Goal: Information Seeking & Learning: Learn about a topic

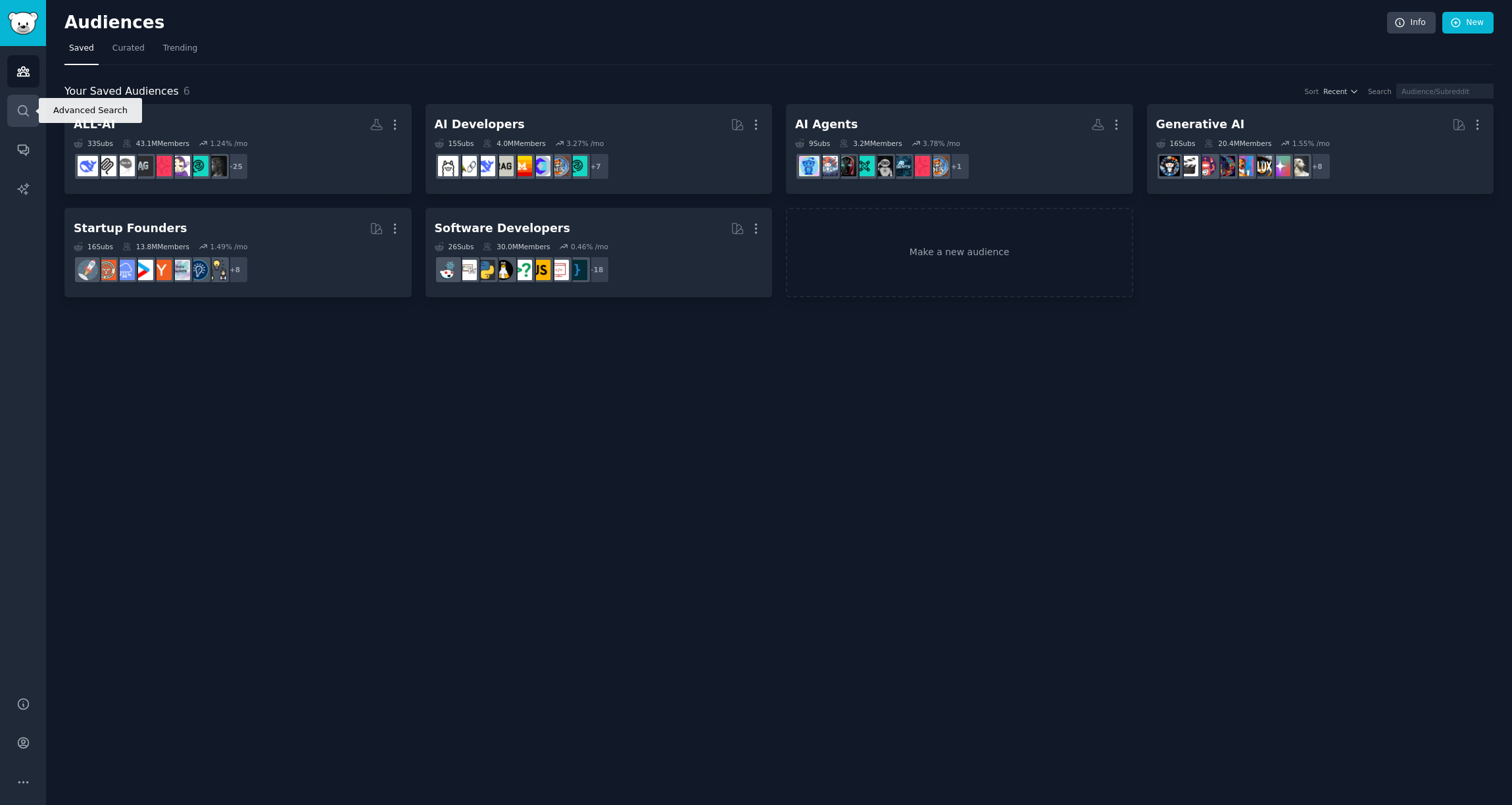
click at [20, 108] on icon "Sidebar" at bounding box center [23, 110] width 14 height 14
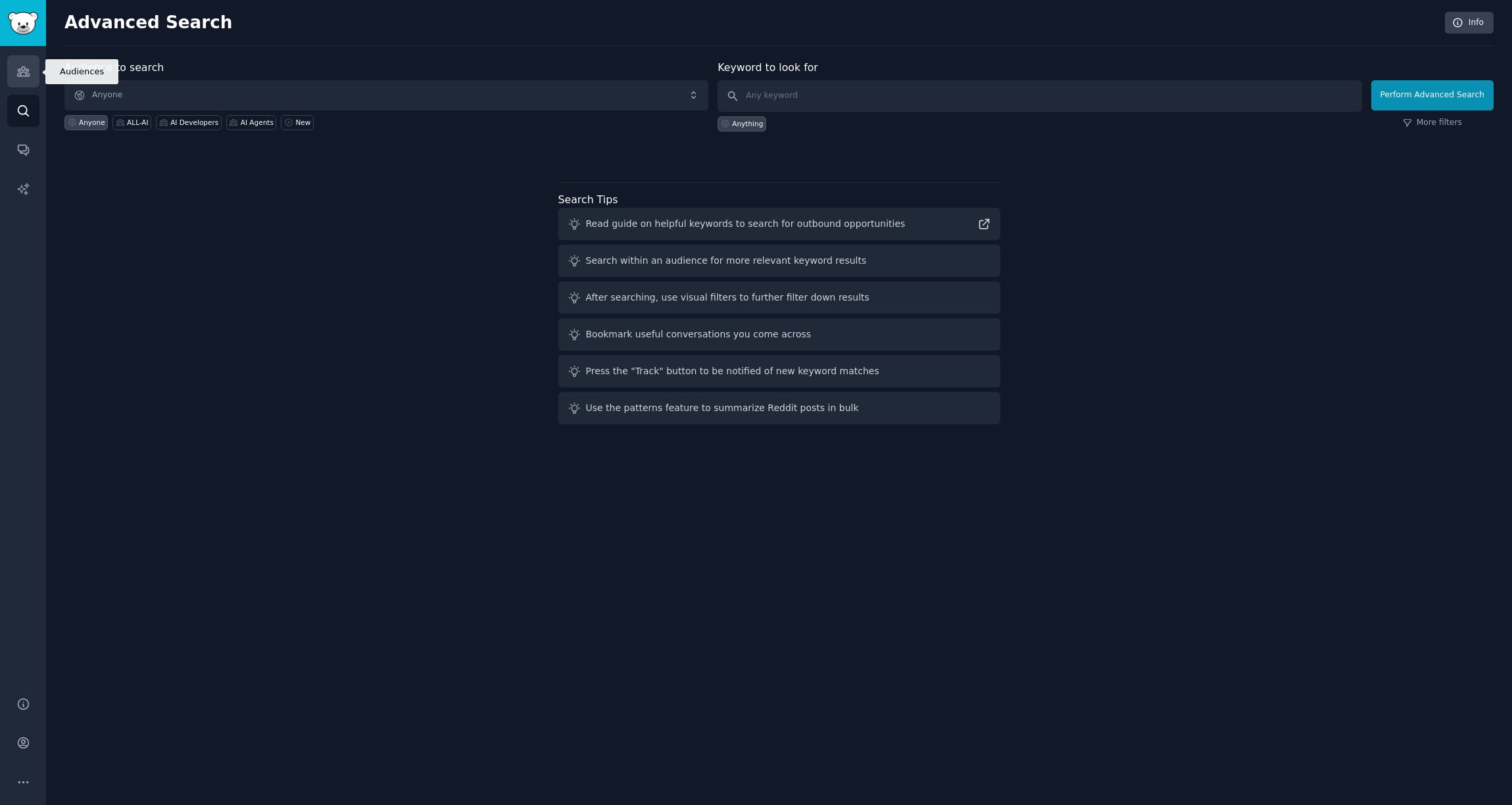
click at [24, 76] on icon "Sidebar" at bounding box center [23, 71] width 14 height 14
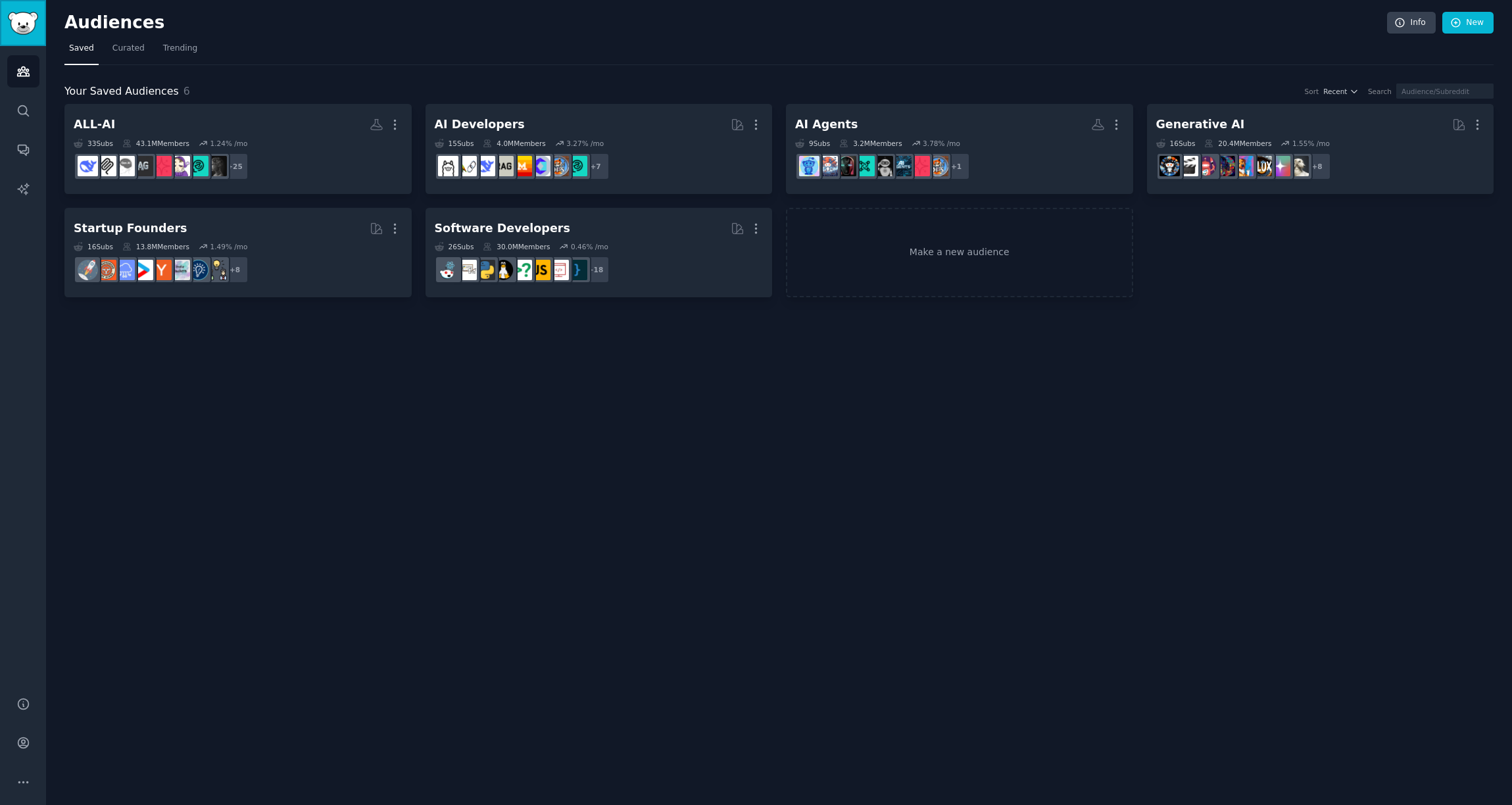
click at [25, 27] on img "Sidebar" at bounding box center [23, 23] width 31 height 23
click at [133, 52] on span "Curated" at bounding box center [128, 48] width 33 height 12
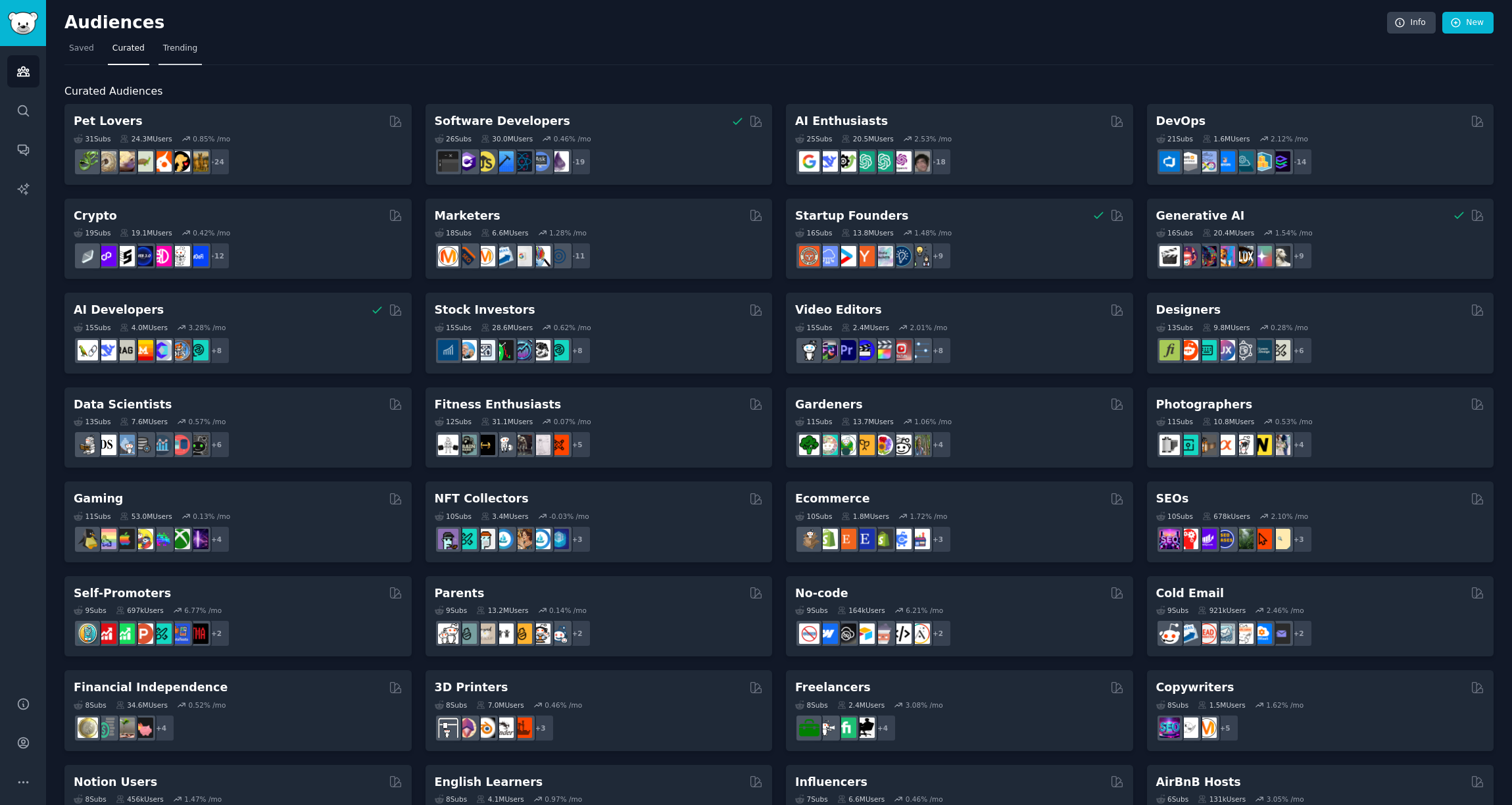
click at [178, 50] on span "Trending" at bounding box center [179, 48] width 34 height 12
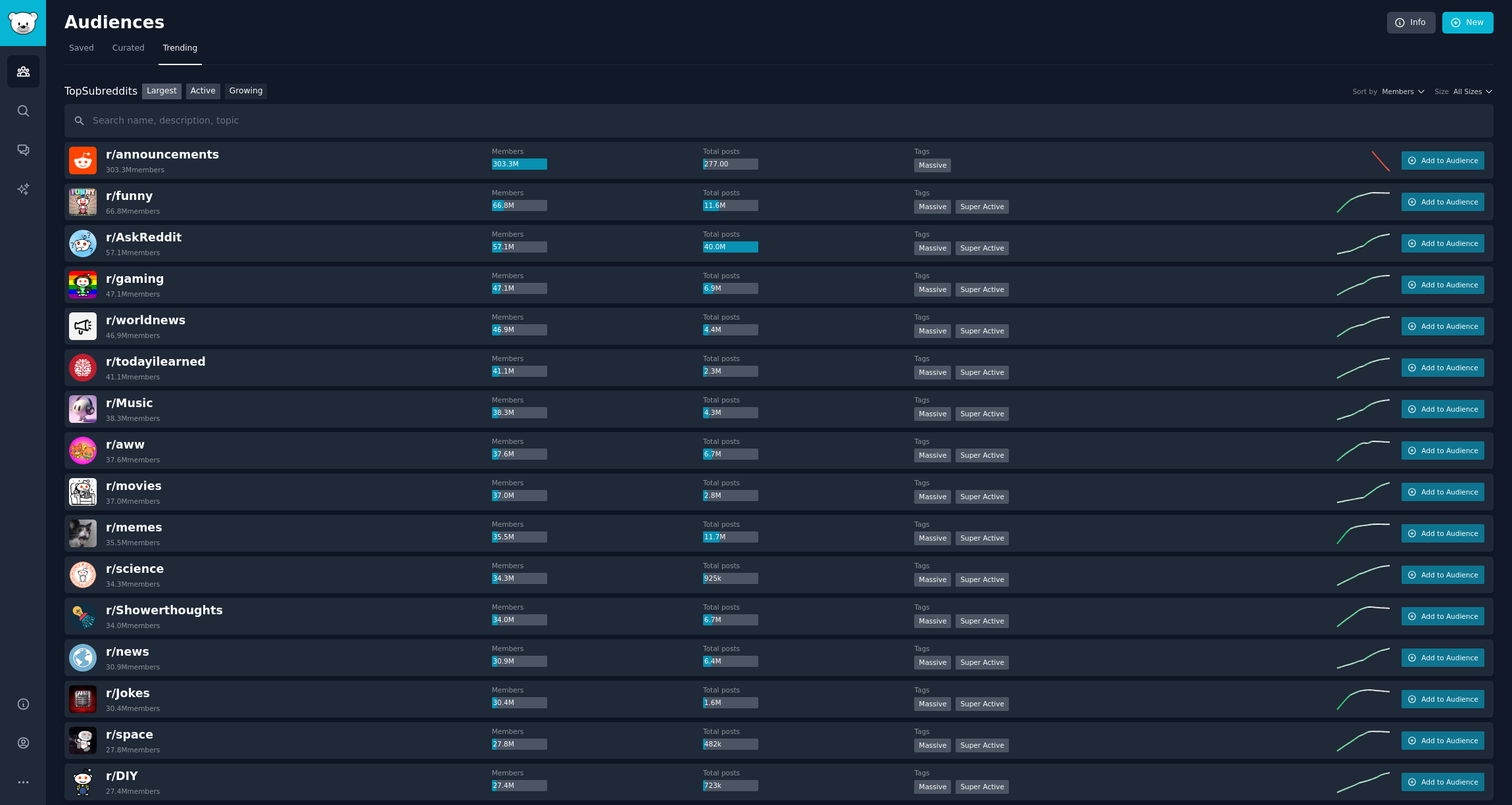
click at [188, 89] on link "Active" at bounding box center [203, 92] width 34 height 17
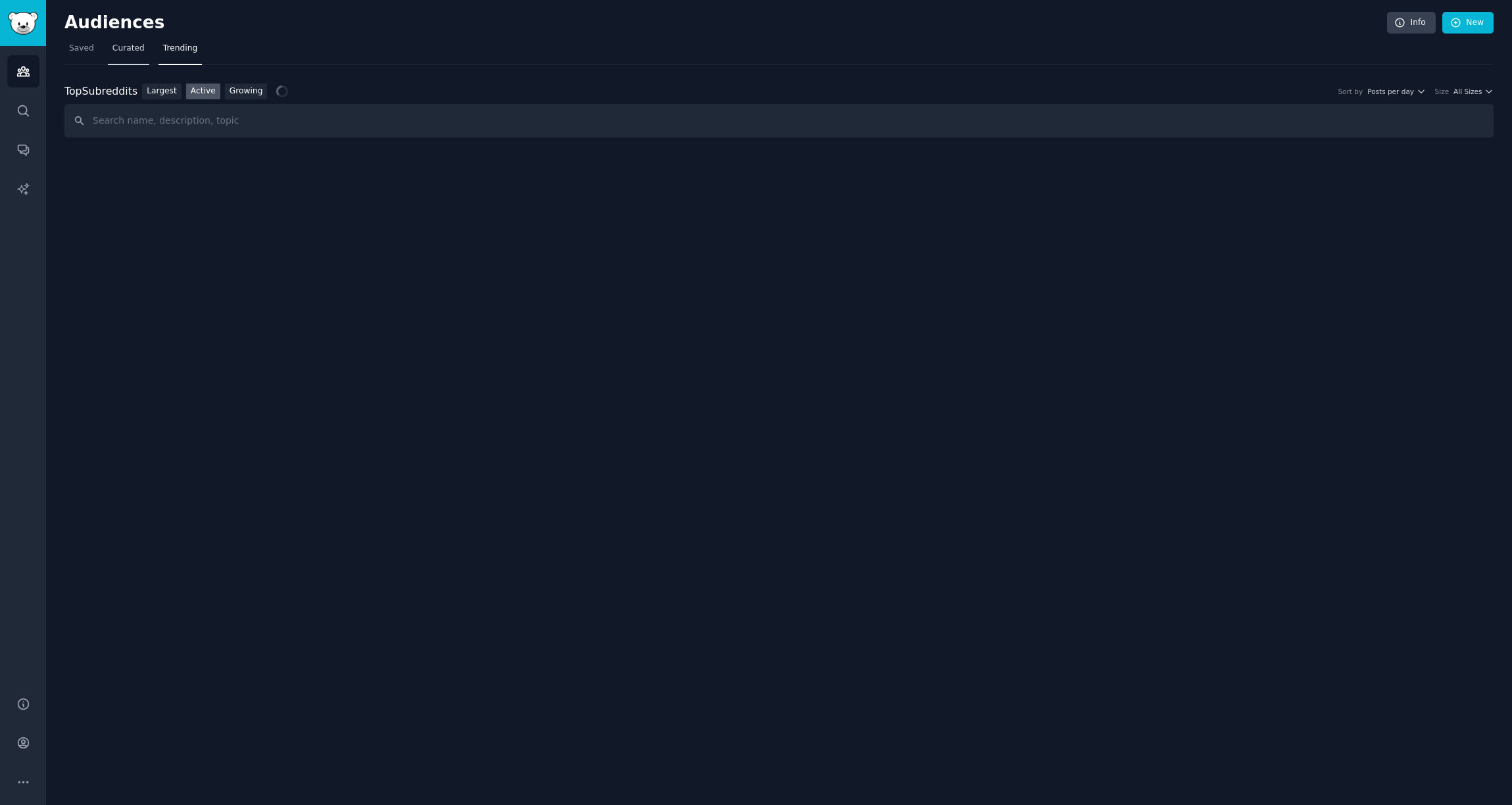
click at [127, 58] on link "Curated" at bounding box center [128, 51] width 41 height 27
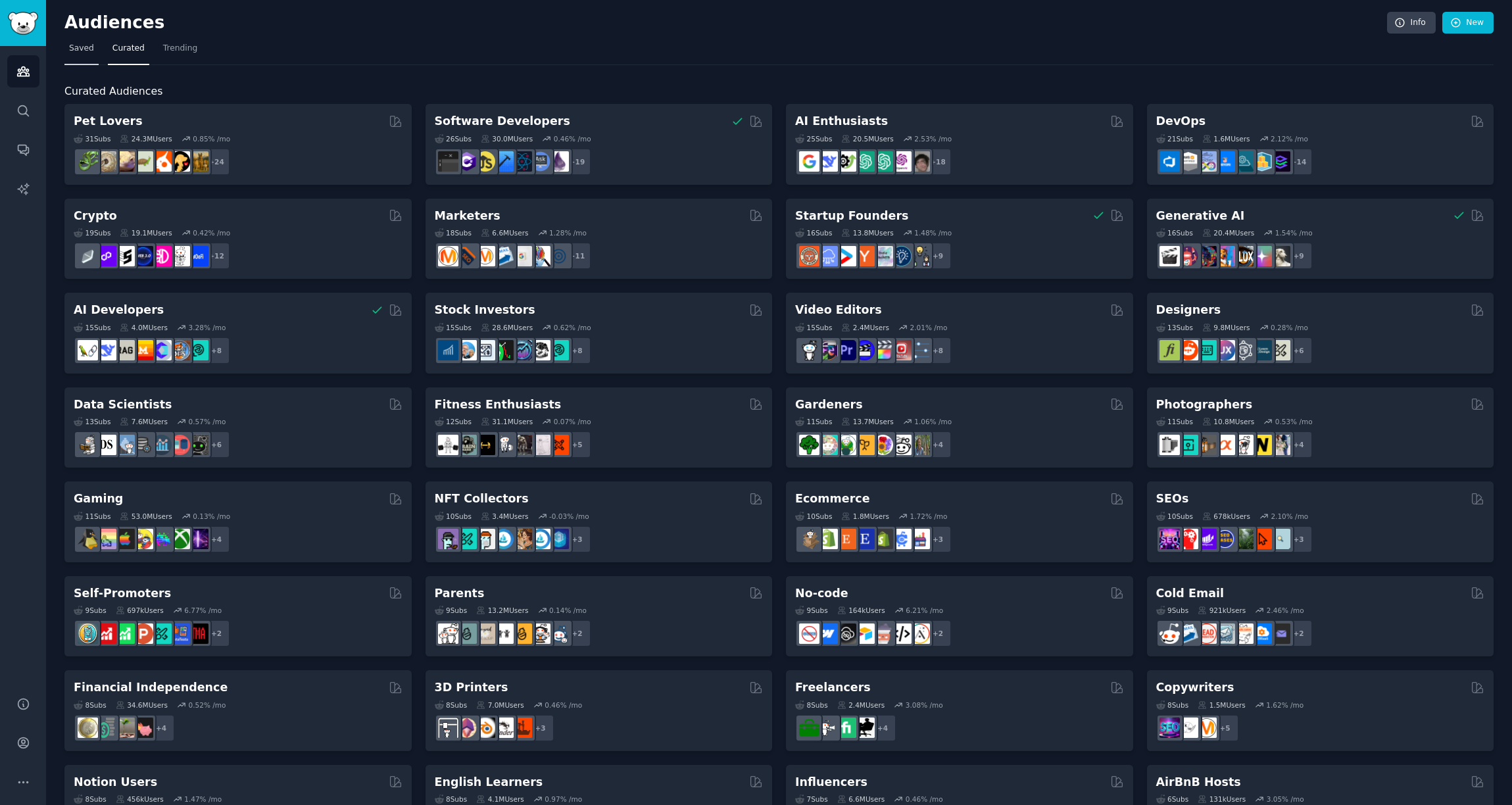
click at [81, 53] on span "Saved" at bounding box center [82, 48] width 25 height 12
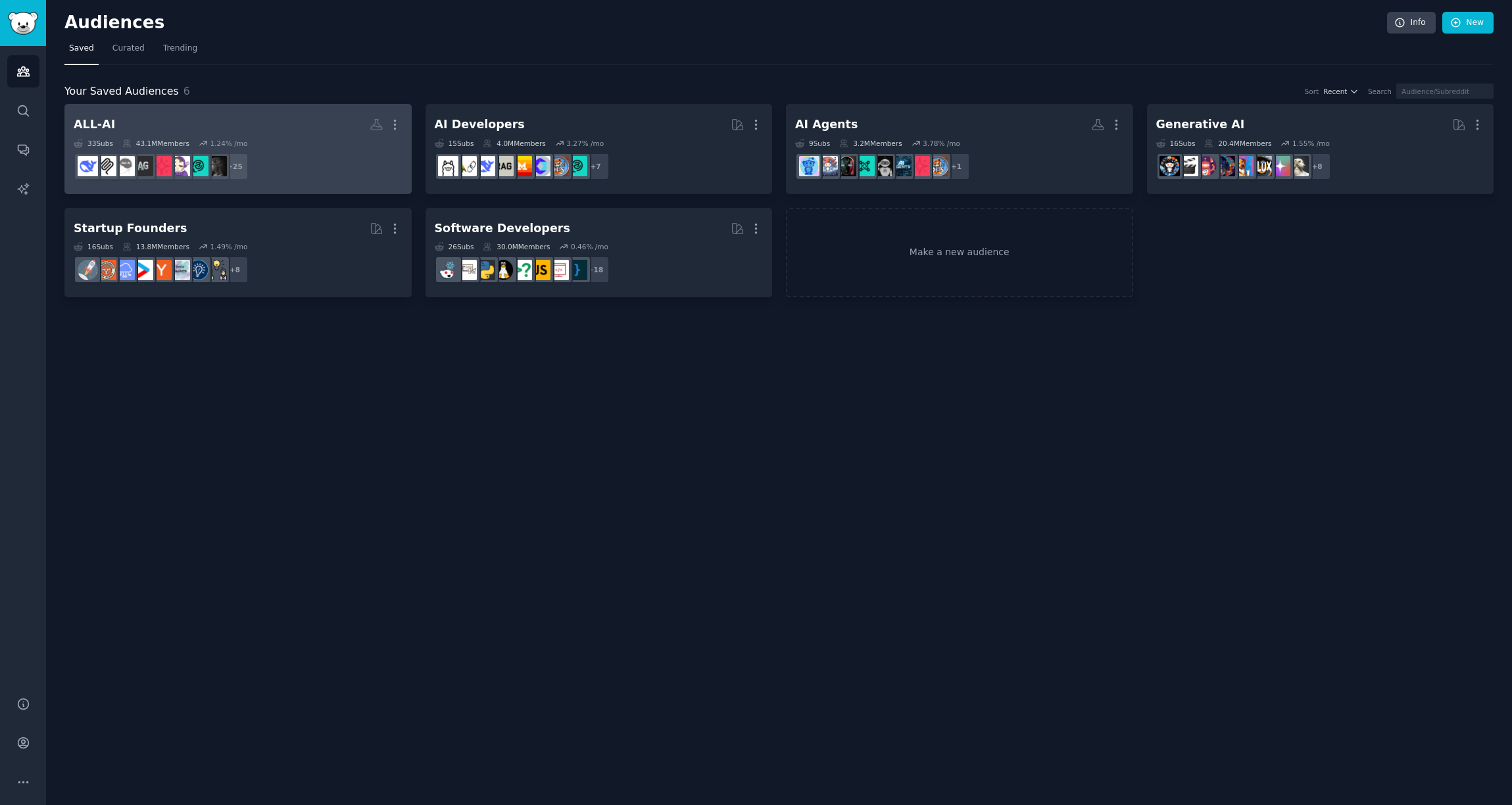
click at [94, 125] on div "ALL-AI" at bounding box center [94, 124] width 41 height 17
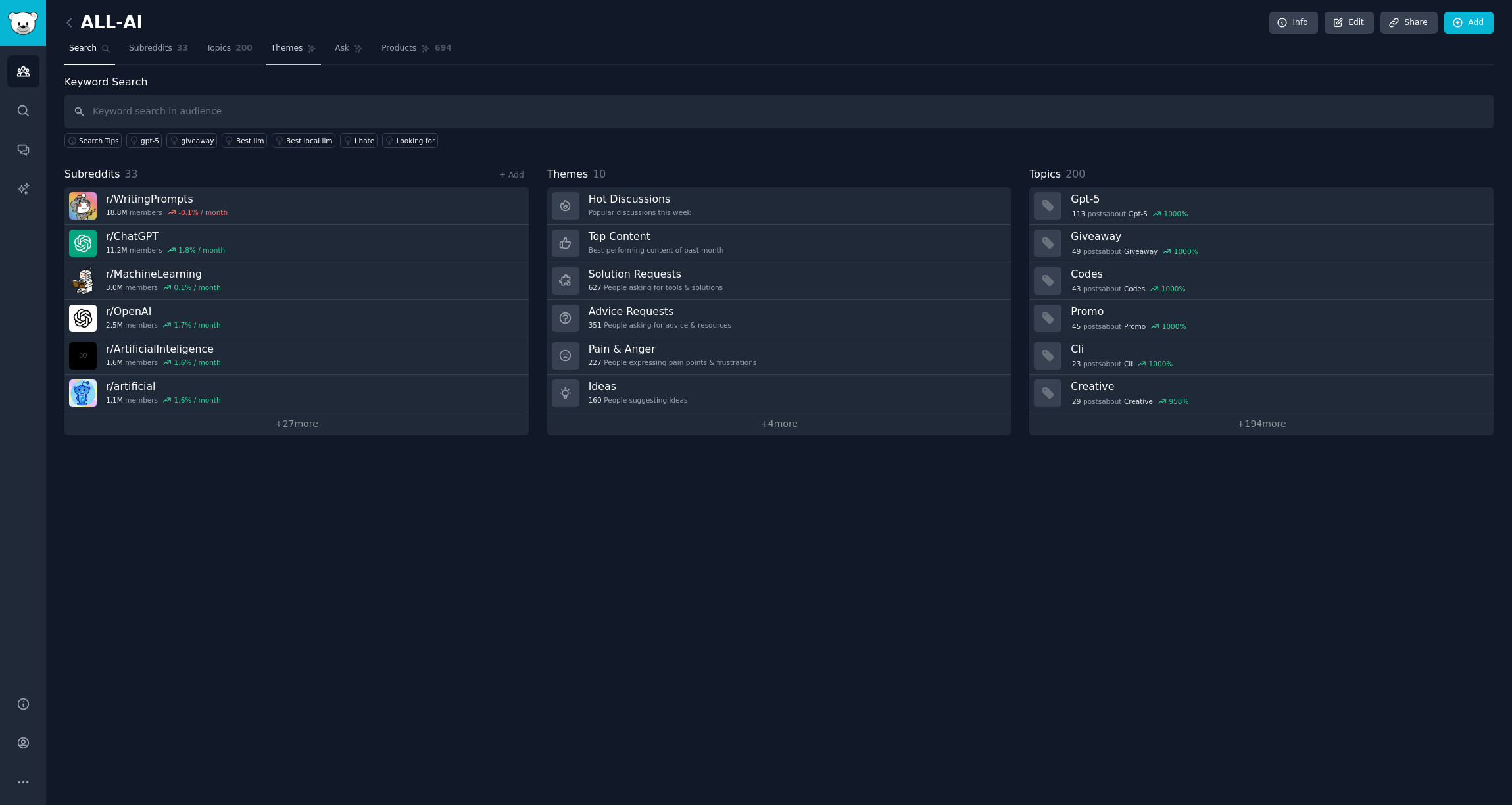
click at [280, 48] on span "Themes" at bounding box center [287, 48] width 33 height 12
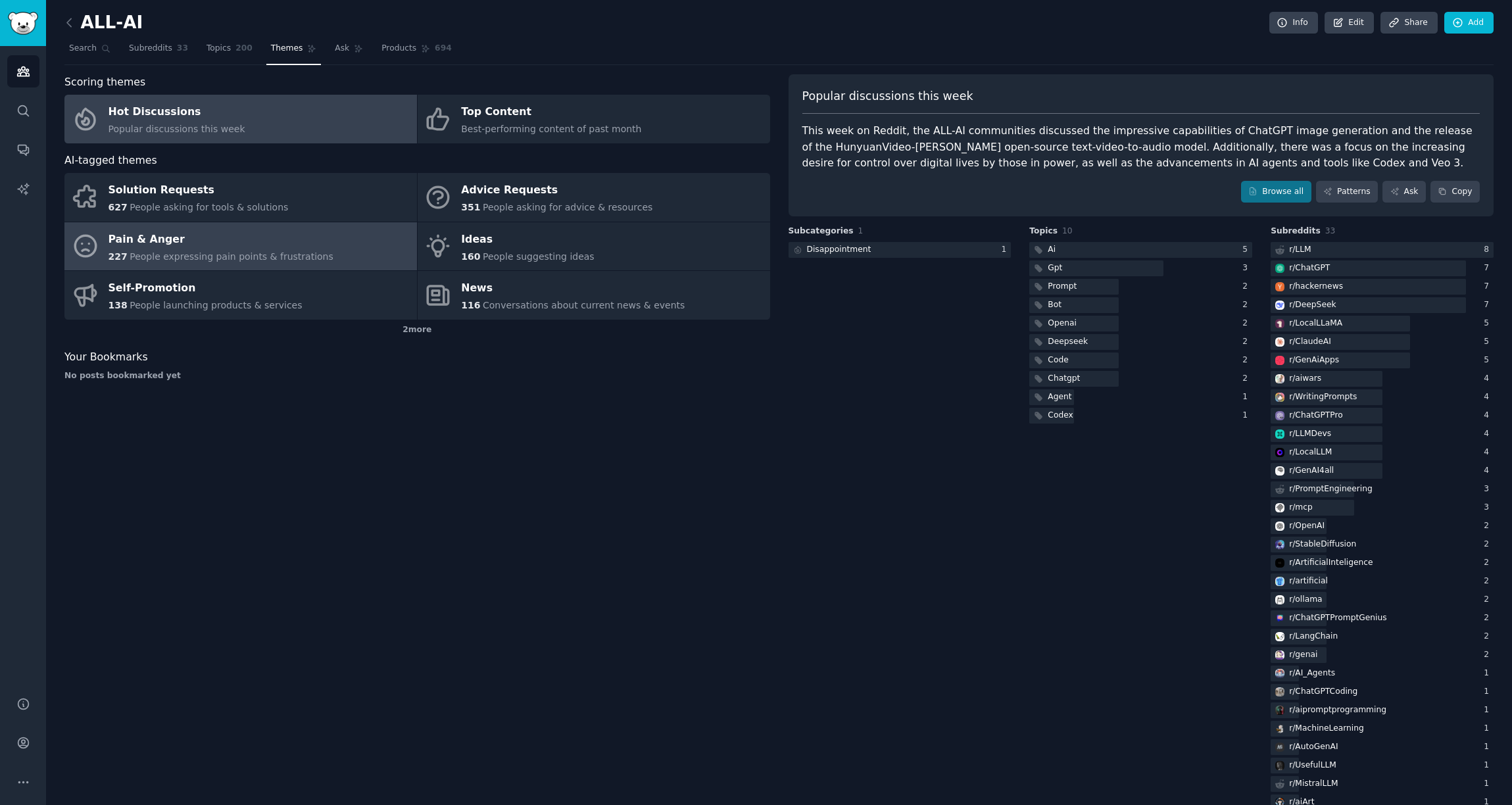
click at [163, 235] on div "Pain & Anger" at bounding box center [221, 239] width 225 height 21
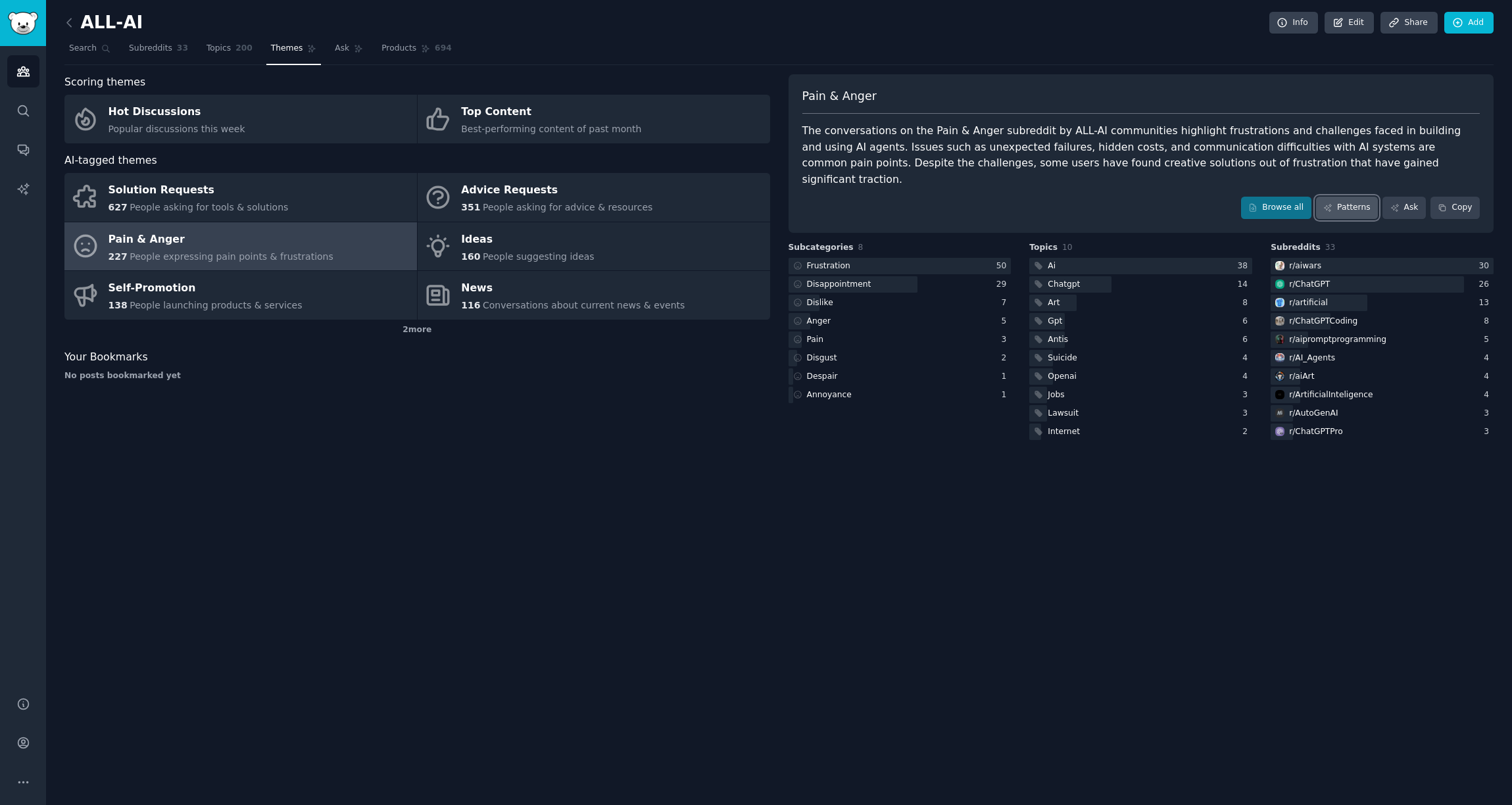
click at [1355, 199] on link "Patterns" at bounding box center [1347, 208] width 62 height 23
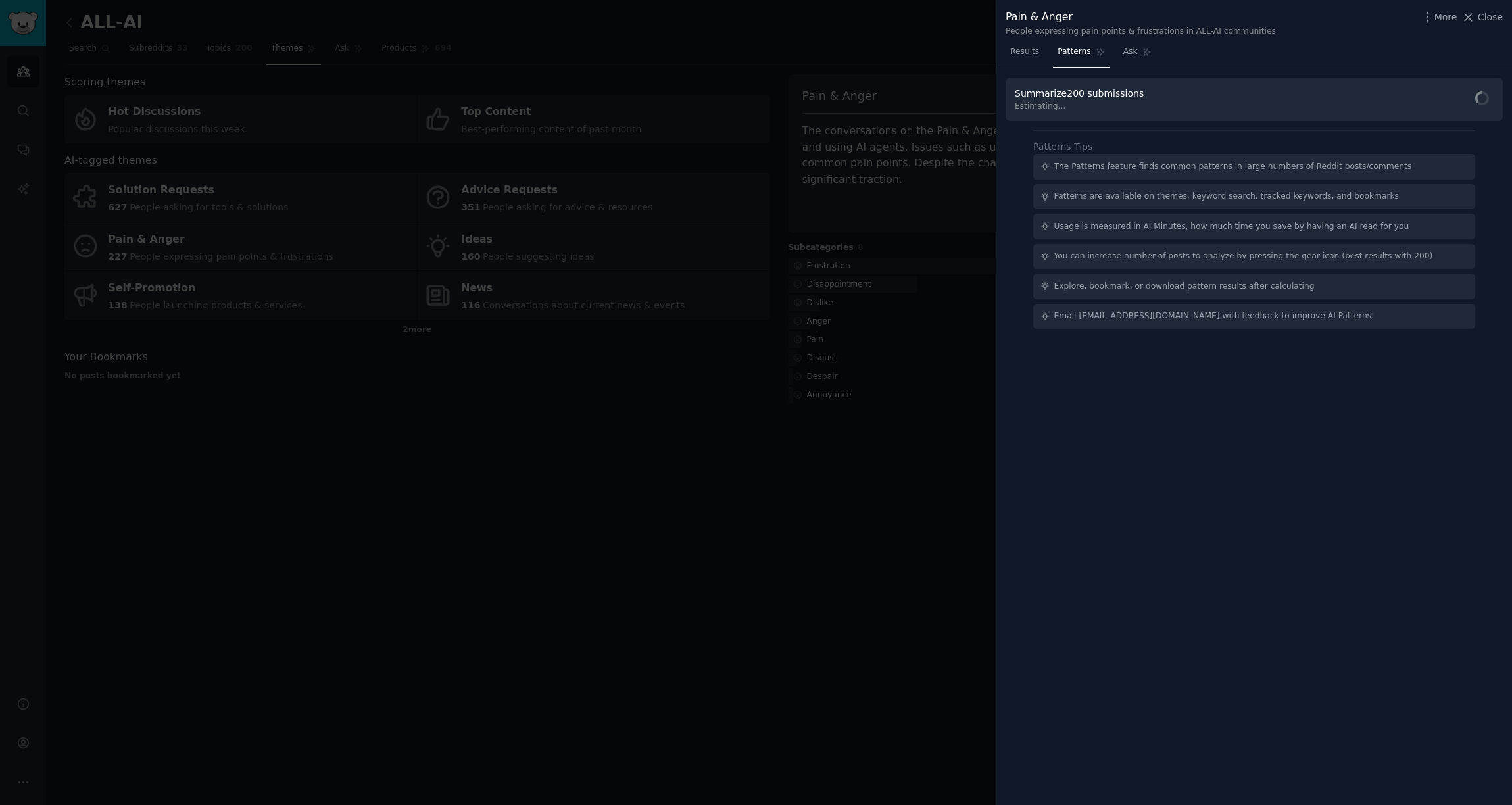
click at [909, 42] on div at bounding box center [756, 402] width 1512 height 805
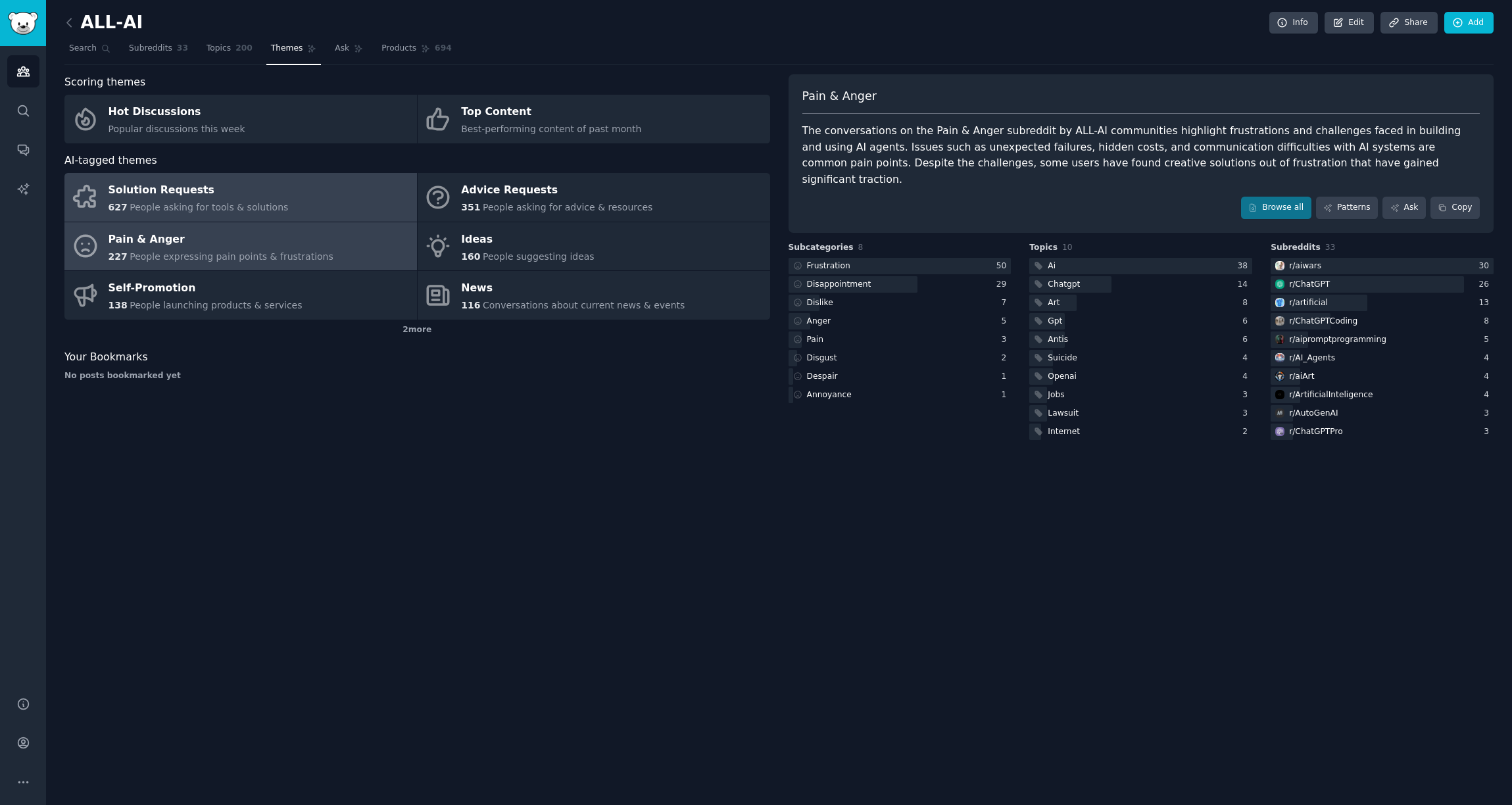
click at [185, 194] on div "Solution Requests" at bounding box center [198, 191] width 180 height 21
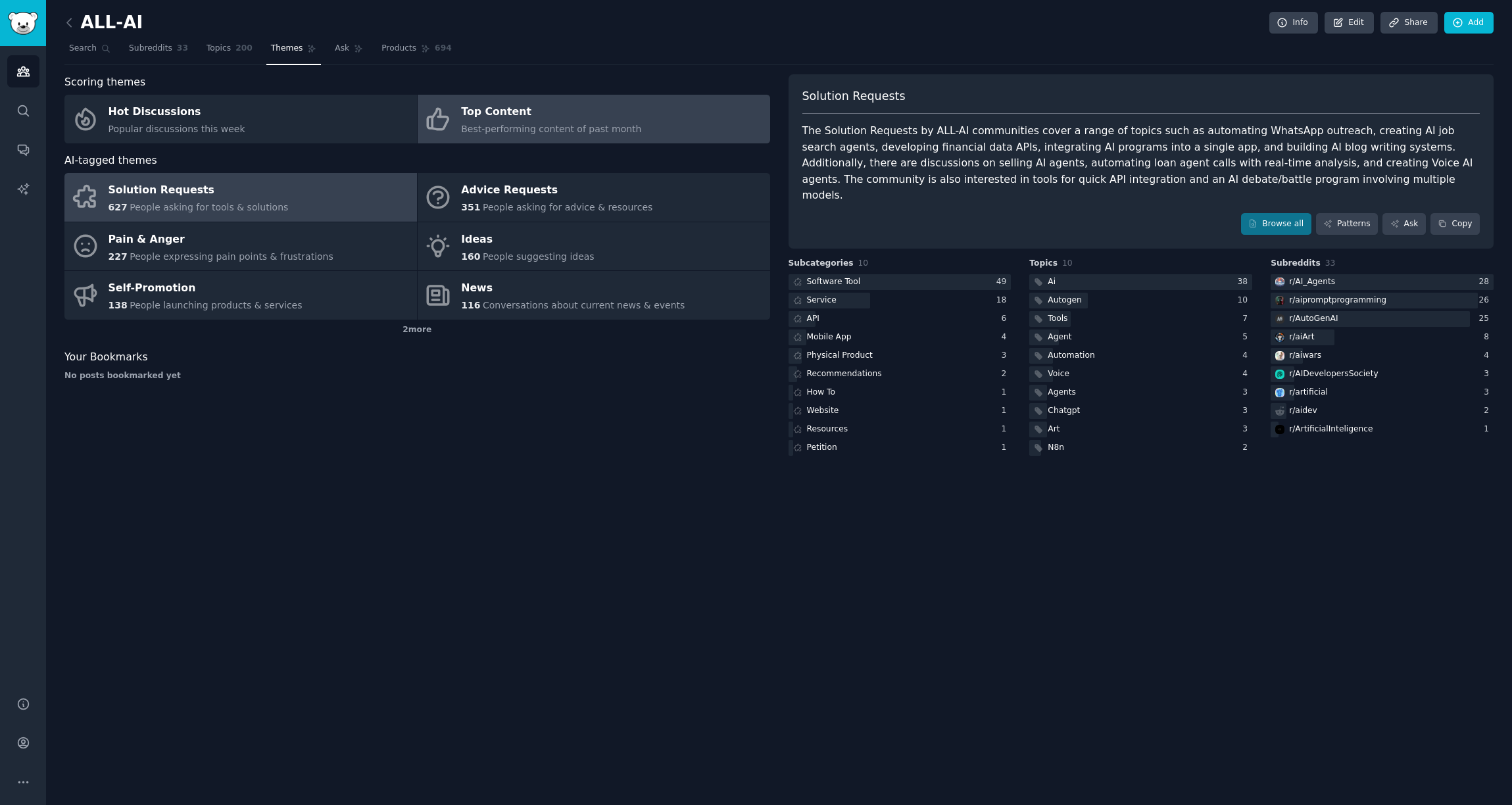
click at [469, 125] on span "Best-performing content of past month" at bounding box center [551, 129] width 180 height 11
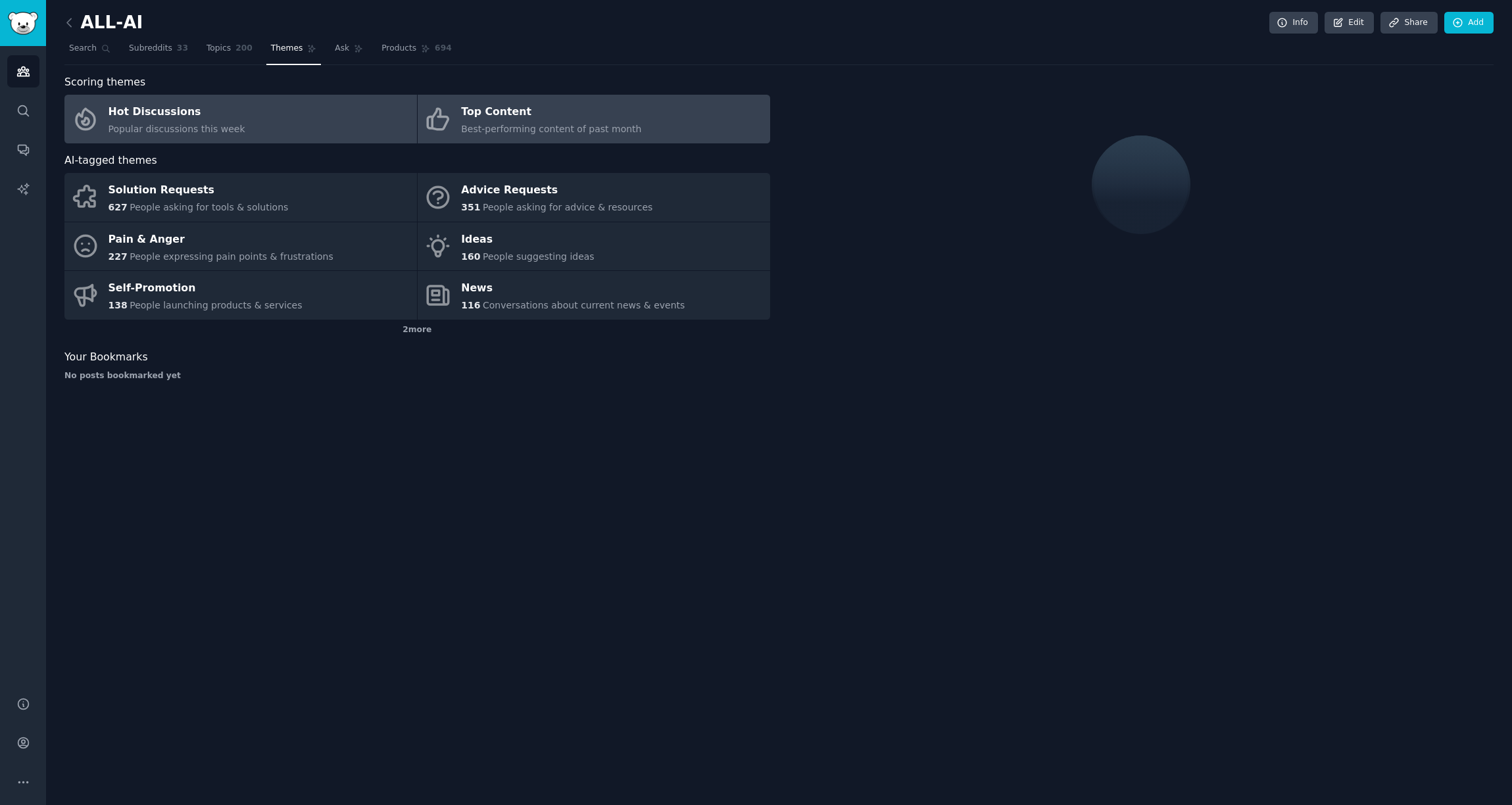
click at [302, 135] on link "Hot Discussions Popular discussions this week" at bounding box center [240, 119] width 353 height 48
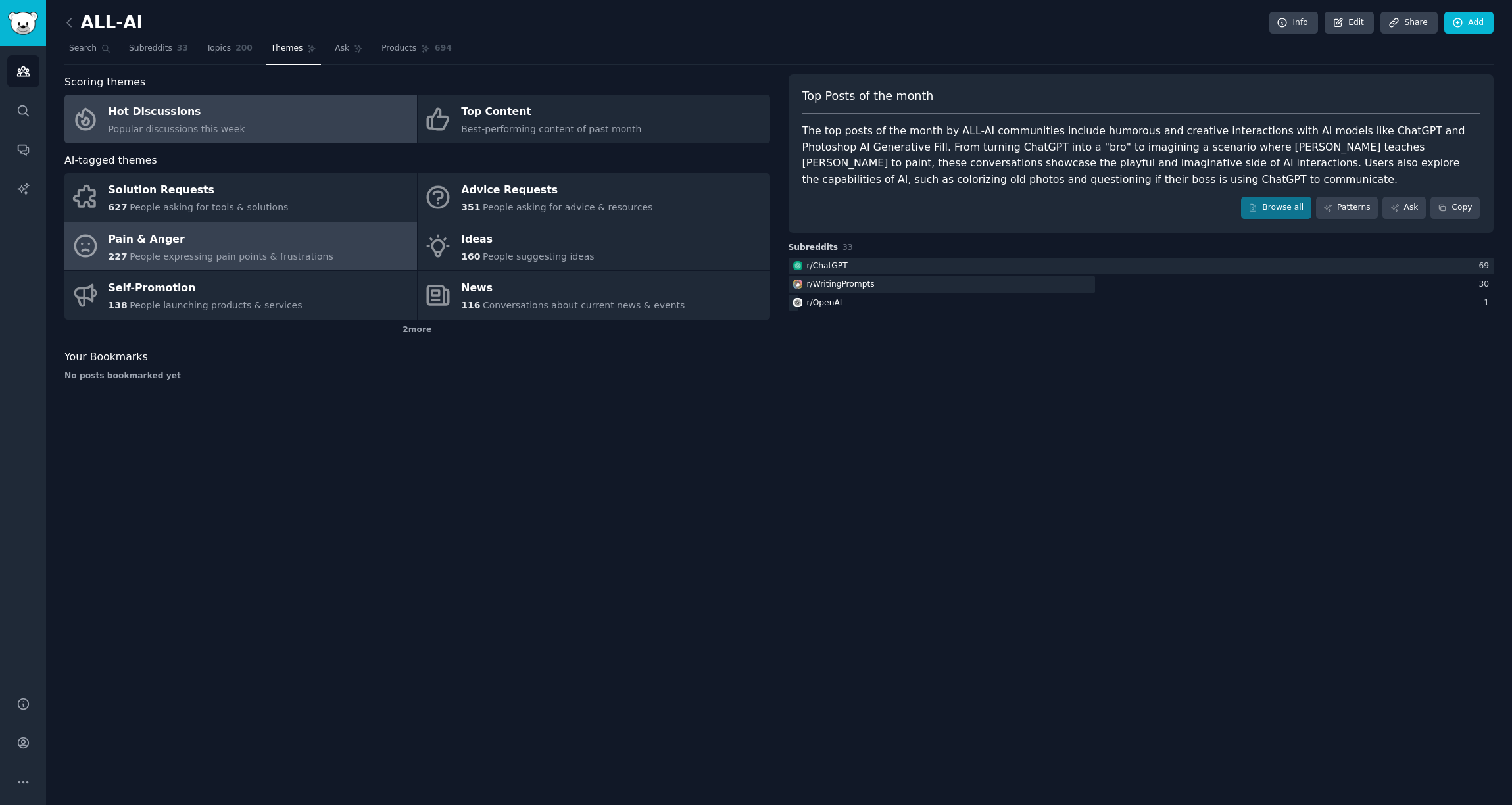
click at [264, 241] on div "Pain & Anger" at bounding box center [221, 239] width 225 height 21
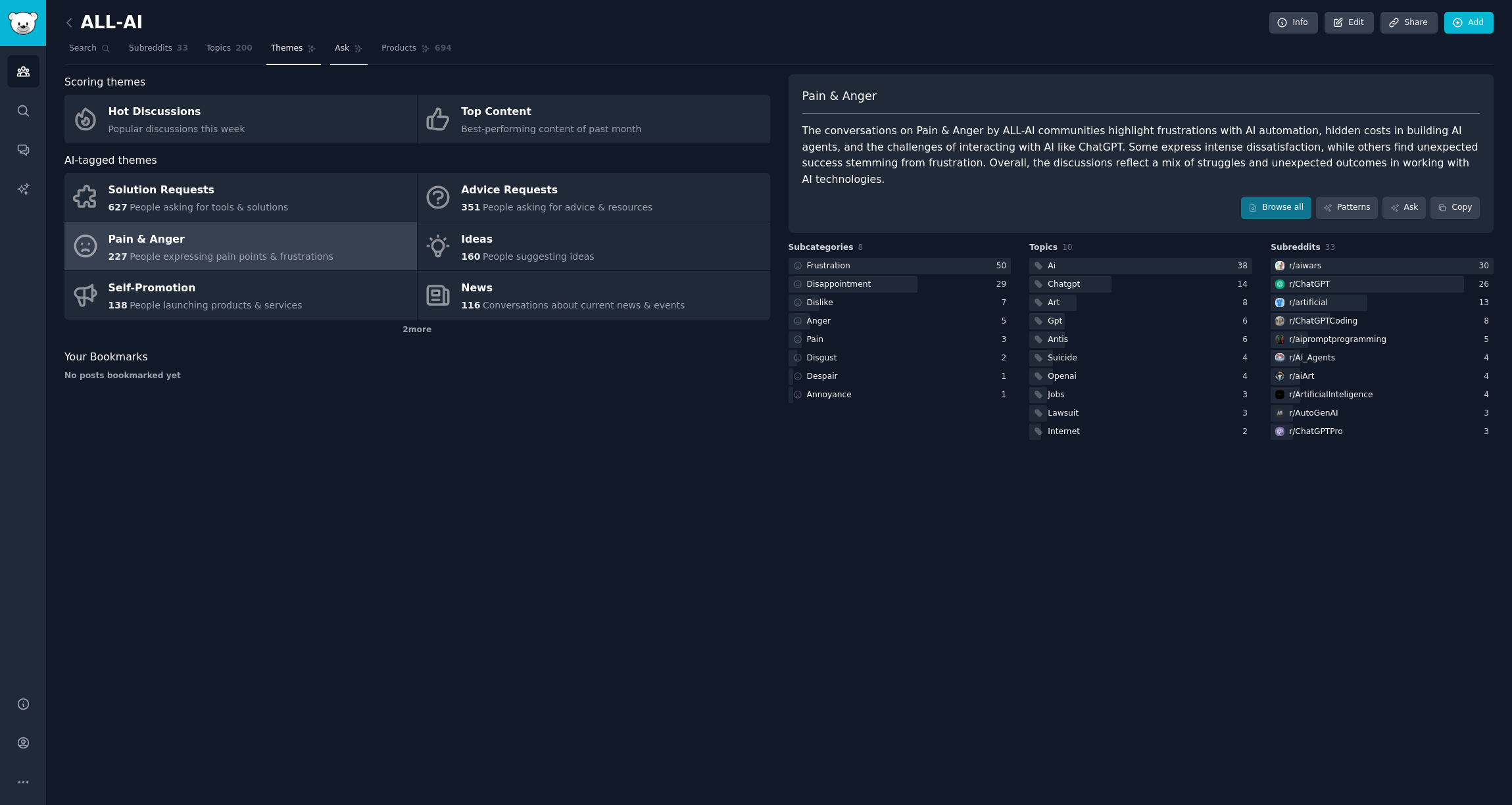
click at [343, 50] on span "Ask" at bounding box center [342, 48] width 15 height 12
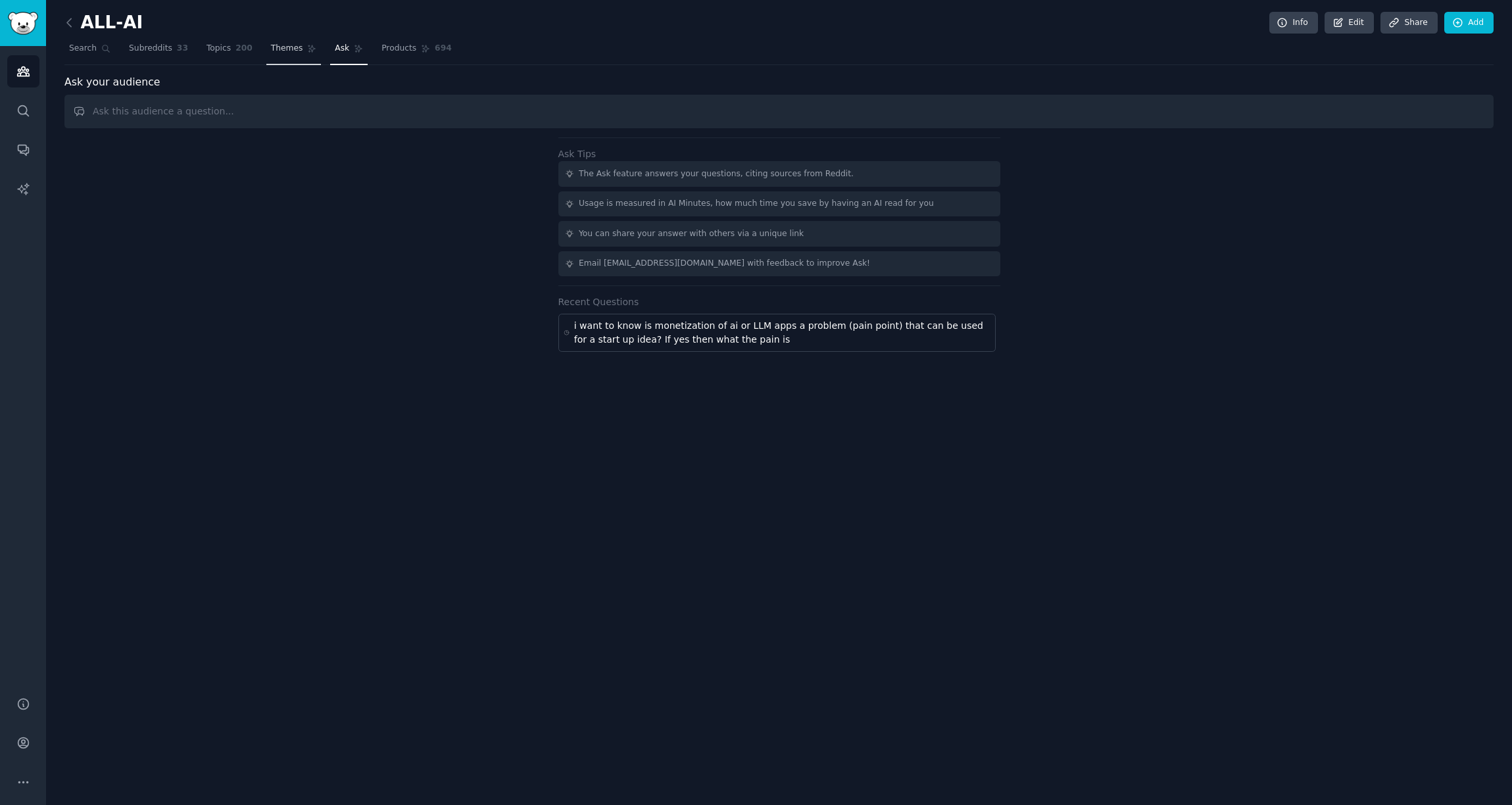
click at [272, 58] on link "Themes" at bounding box center [294, 51] width 55 height 27
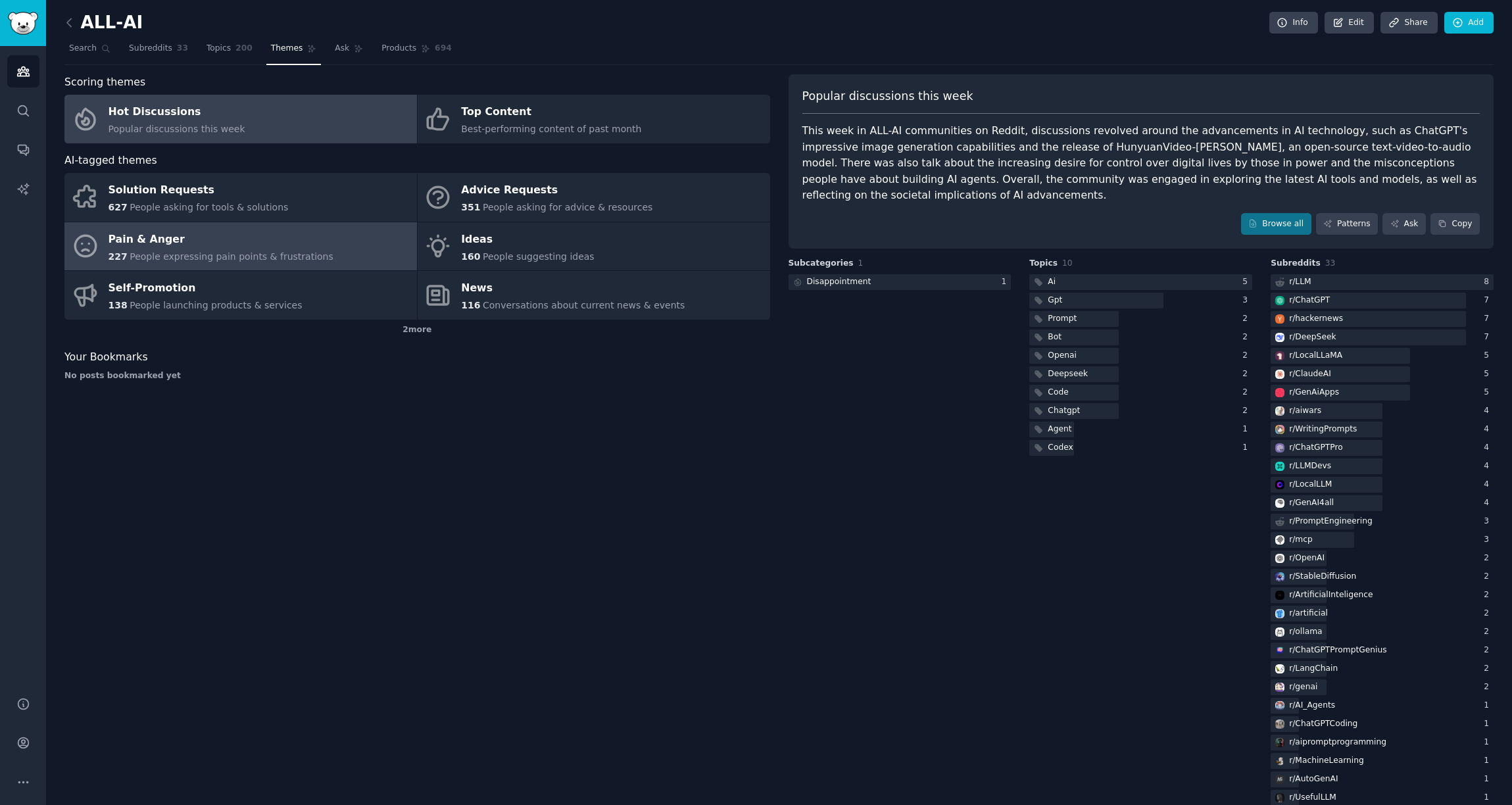
click at [350, 251] on link "Pain & Anger 227 People expressing pain points & frustrations" at bounding box center [240, 246] width 353 height 48
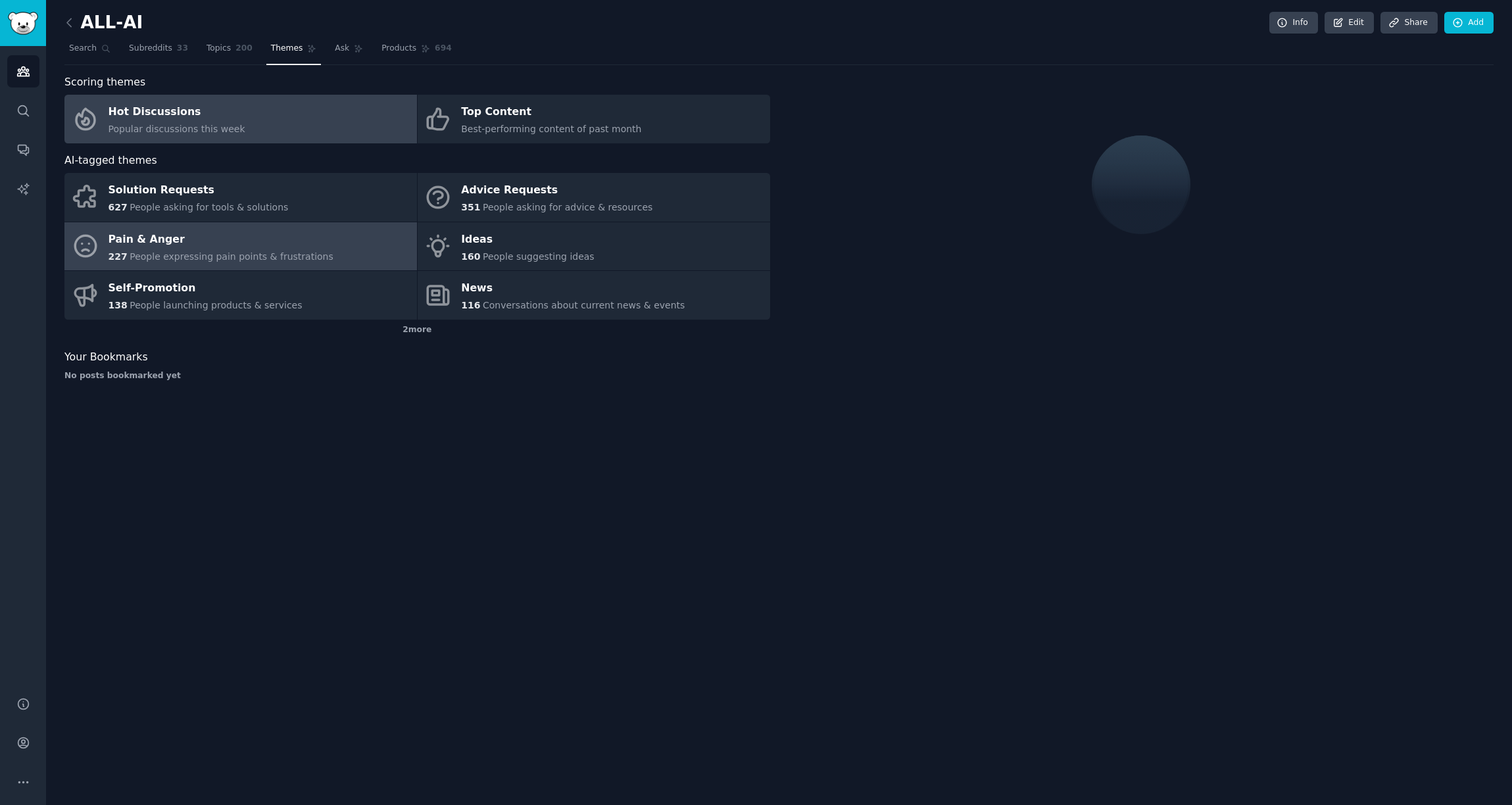
click at [222, 120] on div "Hot Discussions" at bounding box center [177, 112] width 137 height 21
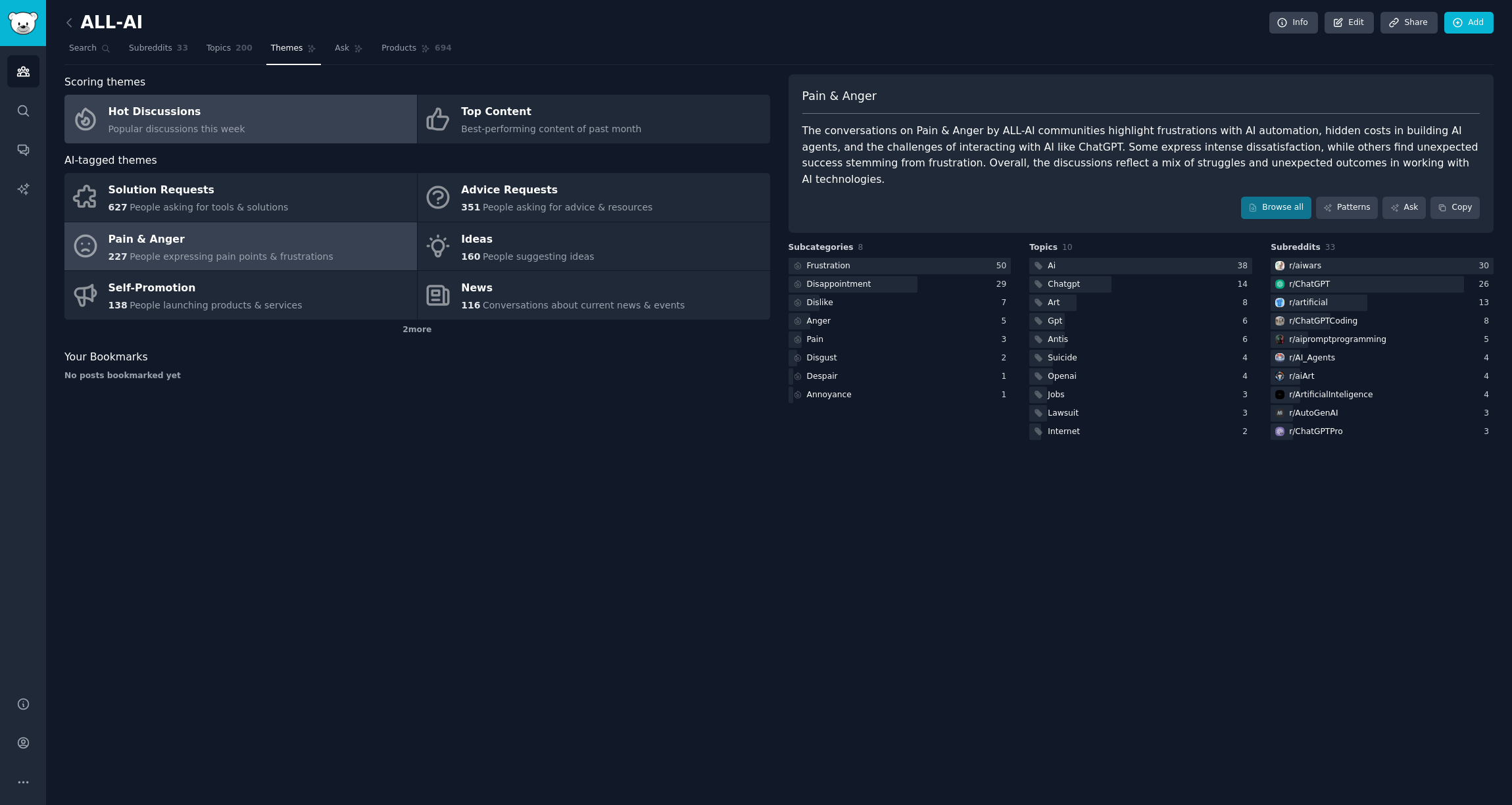
click at [281, 230] on div "Pain & Anger" at bounding box center [221, 239] width 225 height 21
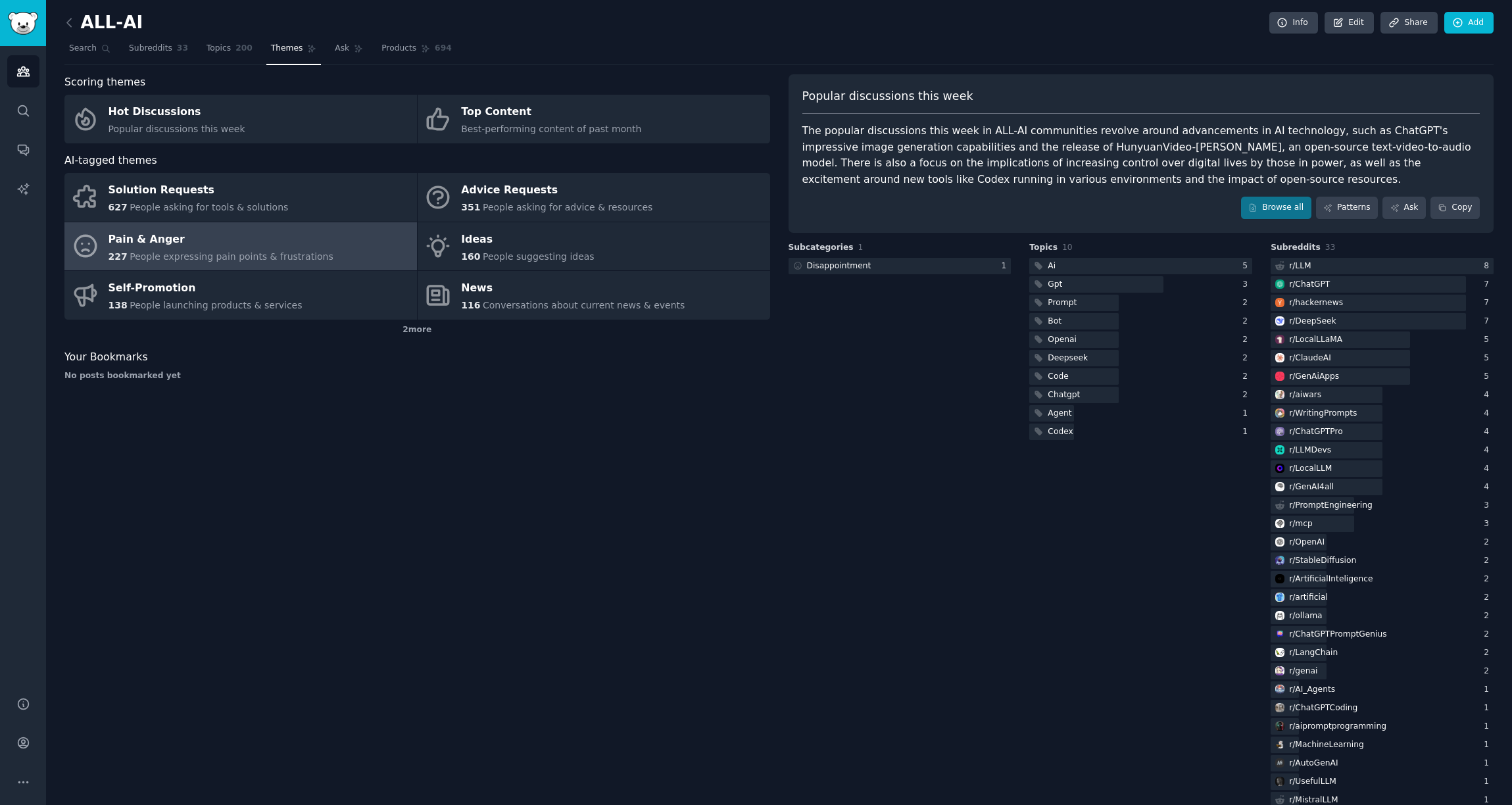
click at [288, 162] on div "AI-tagged themes" at bounding box center [417, 161] width 706 height 17
